Goal: Task Accomplishment & Management: Complete application form

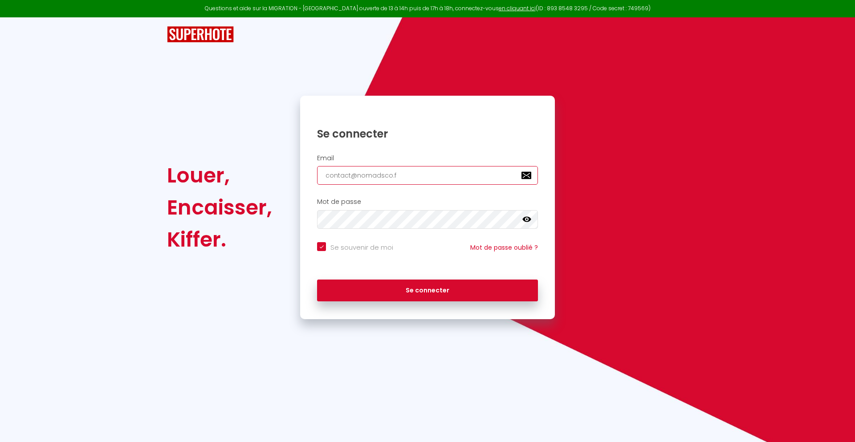
type input "[EMAIL_ADDRESS][DOMAIN_NAME]"
checkbox input "true"
type input "[EMAIL_ADDRESS][DOMAIN_NAME]"
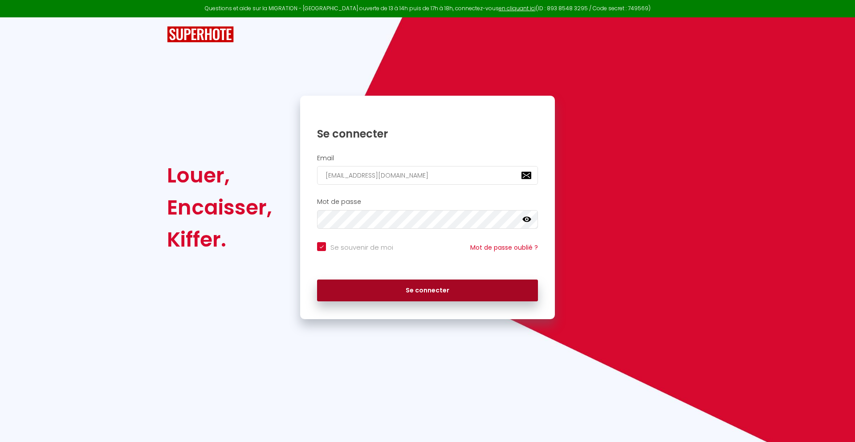
click at [428, 290] on button "Se connecter" at bounding box center [427, 291] width 221 height 22
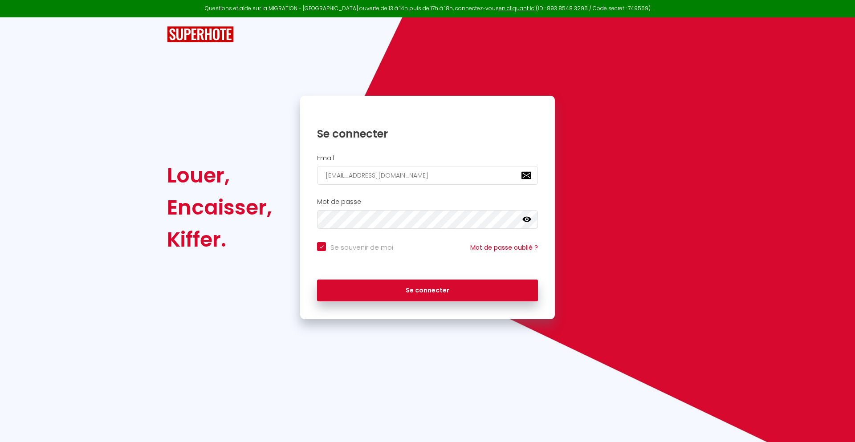
checkbox input "true"
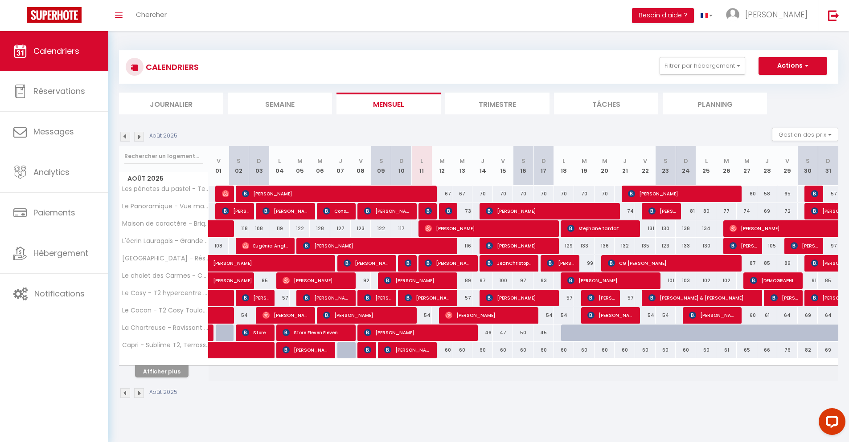
click at [171, 103] on li "Journalier" at bounding box center [171, 104] width 104 height 22
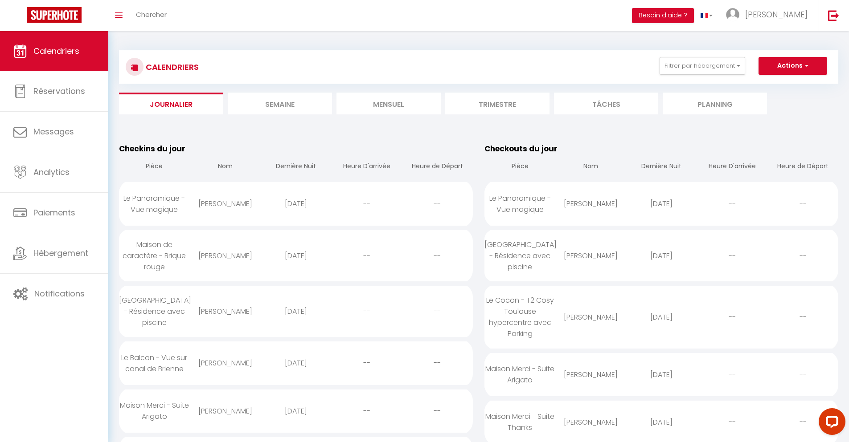
scroll to position [865, 0]
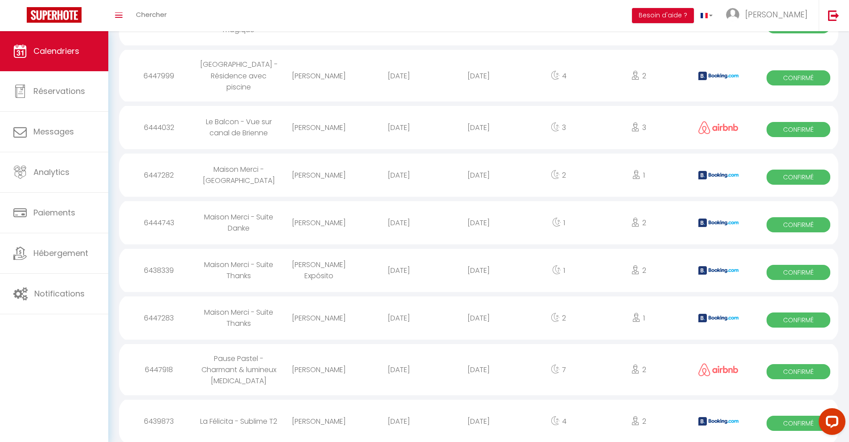
select select "0"
select select "1"
select select
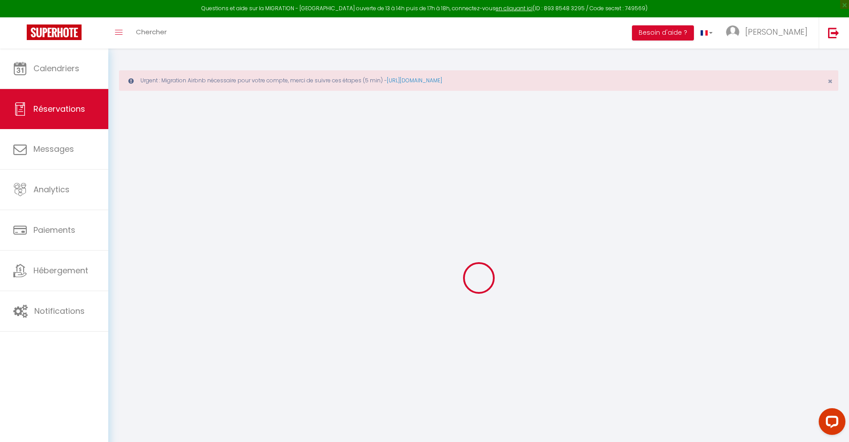
type input "[PERSON_NAME]"
type input "Weemid"
type input "[EMAIL_ADDRESS][DOMAIN_NAME]"
type input "[PHONE_NUMBER]"
type input "."
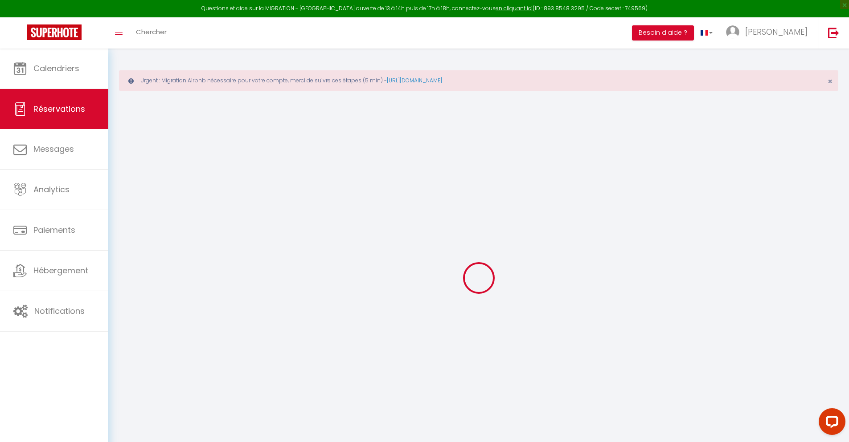
select select "FR"
type input "18.26"
type input "1.5699999999999998"
select select "23165"
select select "1"
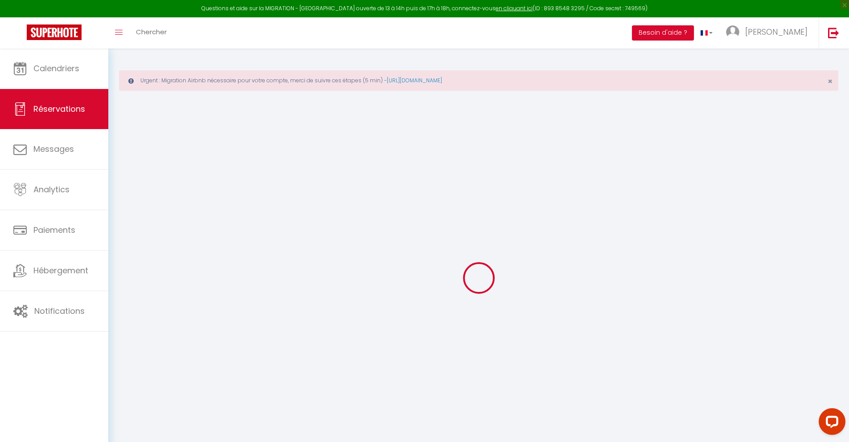
select select
type input "3"
type input "1"
select select "12"
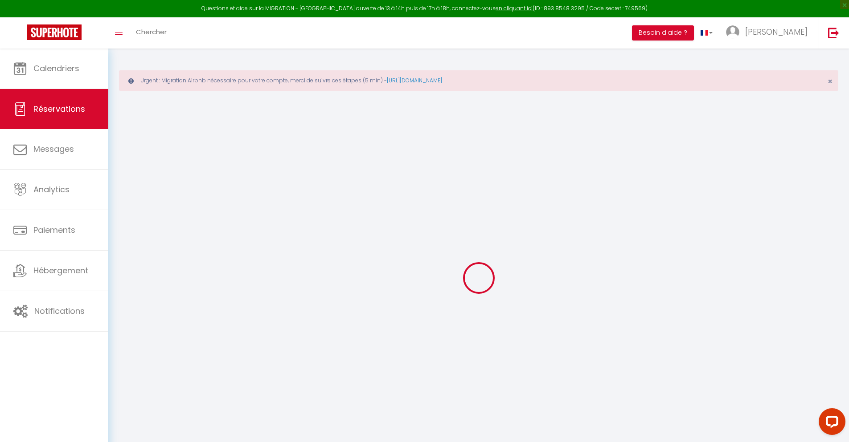
select select
type input "77.4"
checkbox input "false"
type input "0"
select select "2"
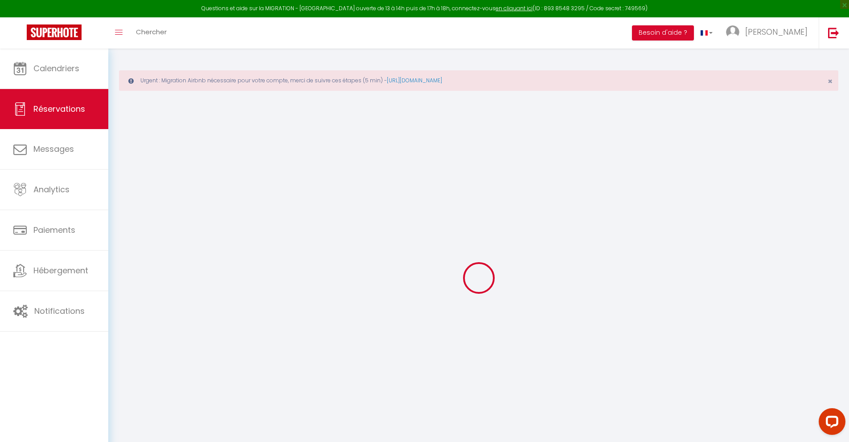
type input "25"
type input "0"
select select
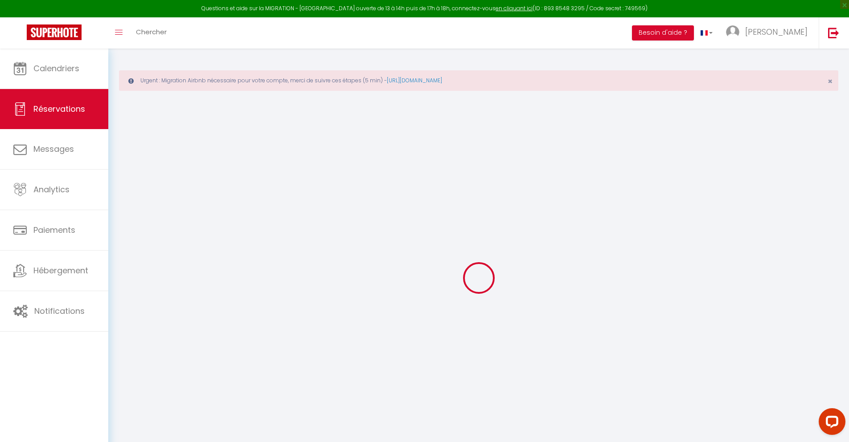
select select "14"
checkbox input "false"
select select
checkbox input "false"
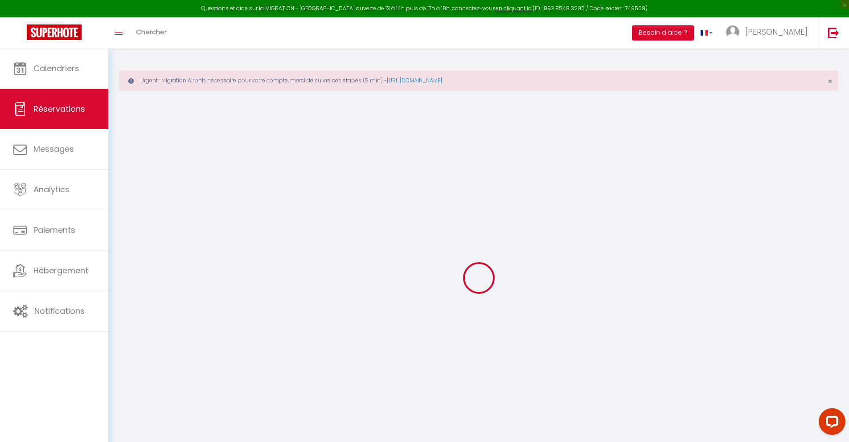
select select
checkbox input "false"
type textarea "** THIS RESERVATION HAS BEEN PRE-PAID ** BOOKING NOTE : Payment charge is EUR 1…"
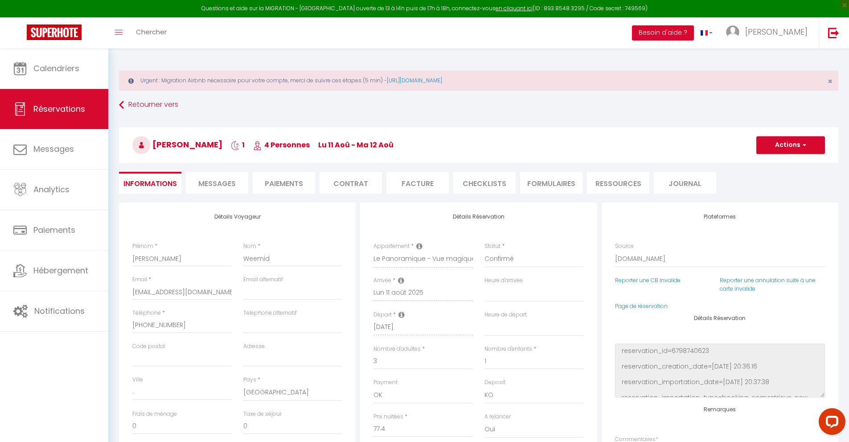
type input "30"
type input "5.07"
select select
checkbox input "false"
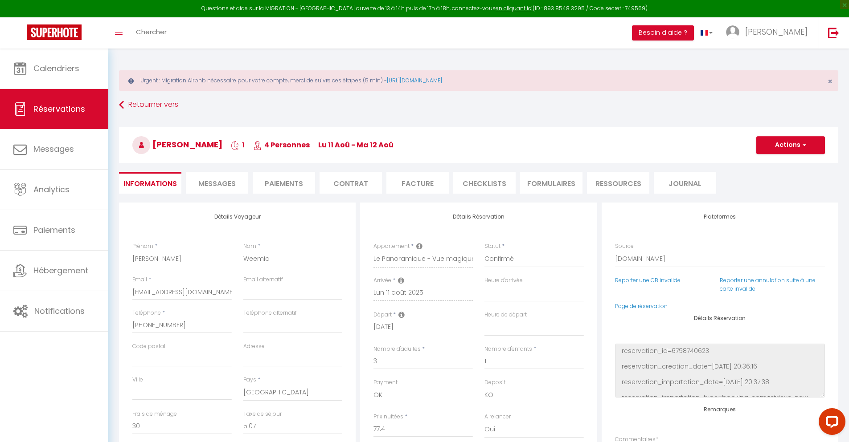
select select
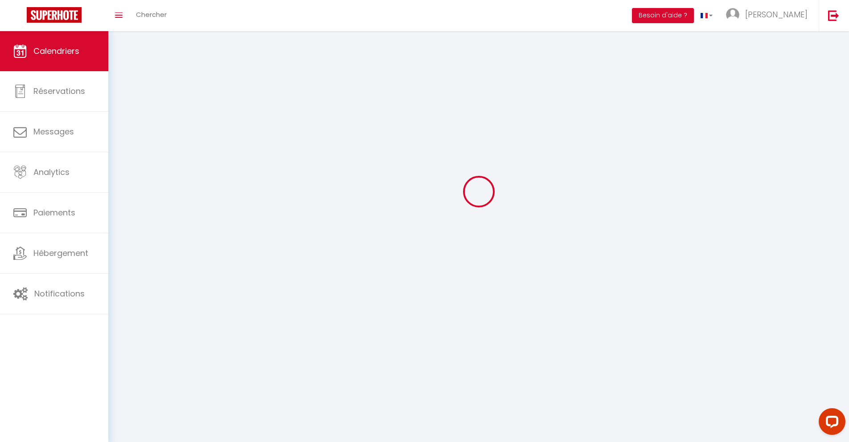
scroll to position [49, 0]
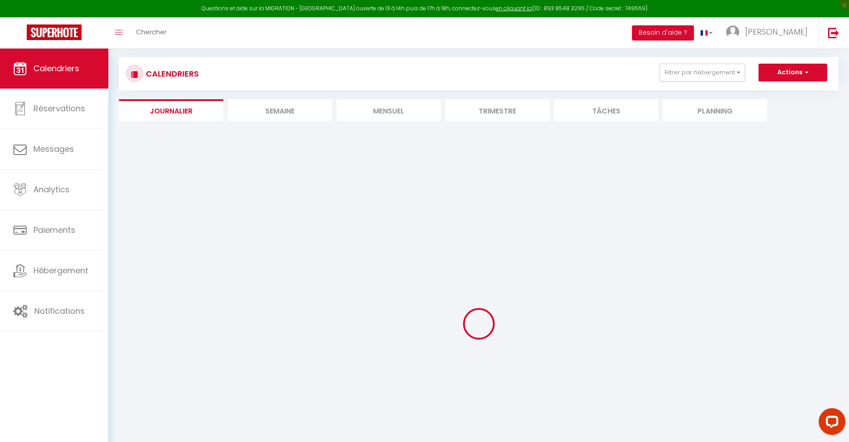
select select
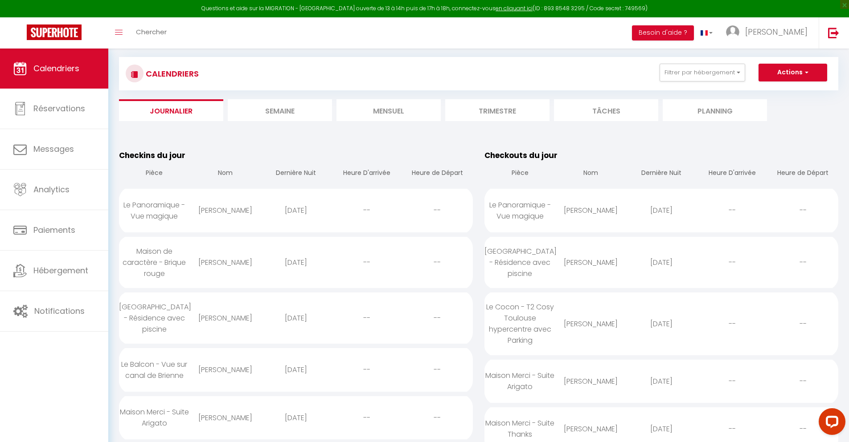
scroll to position [968, 0]
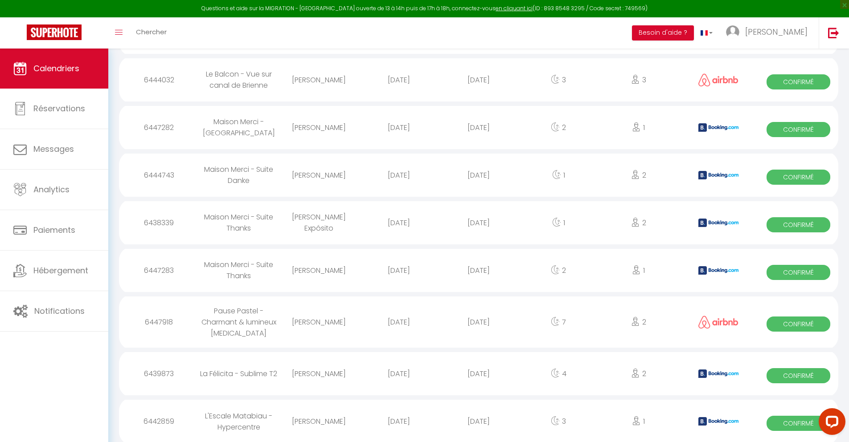
select select "0"
select select "1"
select select
